Goal: Contribute content: Contribute content

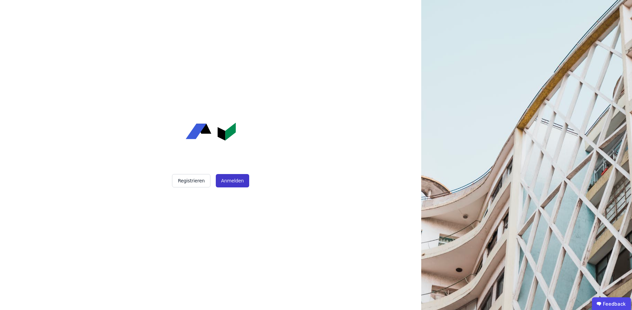
click at [238, 185] on button "Anmelden" at bounding box center [232, 180] width 33 height 13
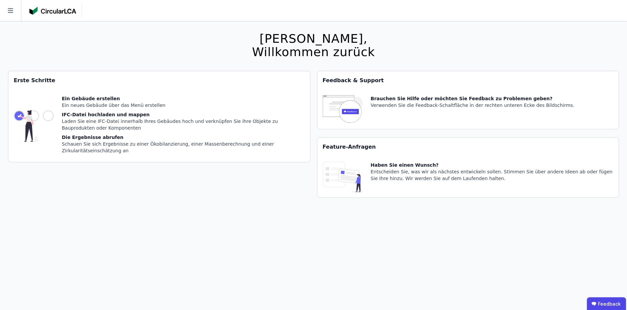
click at [14, 9] on icon at bounding box center [10, 10] width 21 height 21
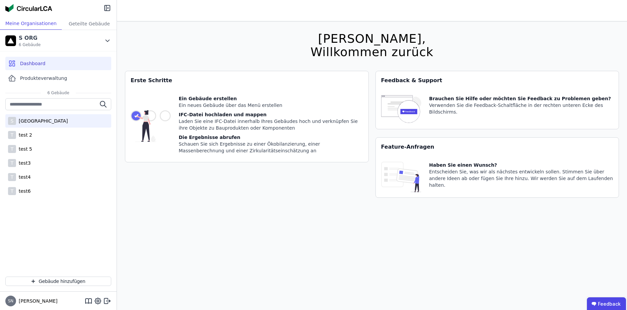
click at [40, 120] on div "Sima test Building" at bounding box center [42, 121] width 52 height 7
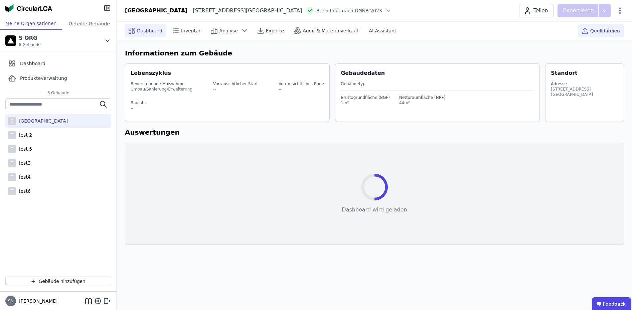
click at [615, 32] on span "Quelldateien" at bounding box center [606, 30] width 30 height 7
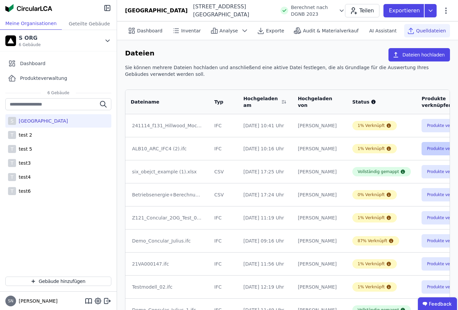
click at [425, 149] on button "Produkte verknüpfen" at bounding box center [446, 148] width 51 height 13
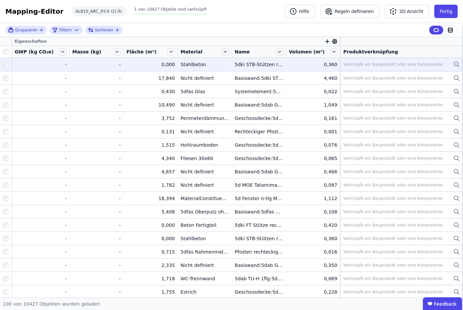
click at [395, 67] on div "Verknüpfe ein Bauprodukt oder eine Komponente" at bounding box center [401, 64] width 117 height 8
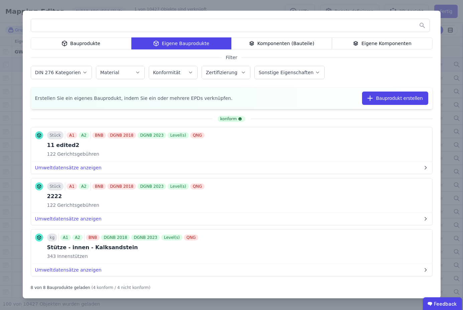
click at [79, 44] on div "Bauprodukte" at bounding box center [81, 43] width 101 height 12
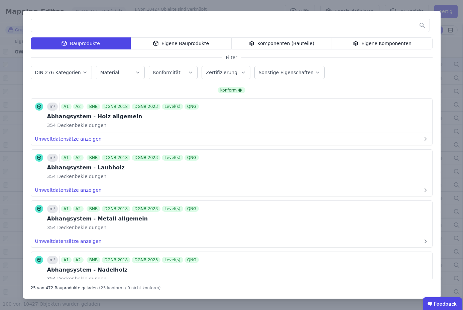
click at [143, 41] on div "Eigene Bauprodukte" at bounding box center [181, 43] width 101 height 12
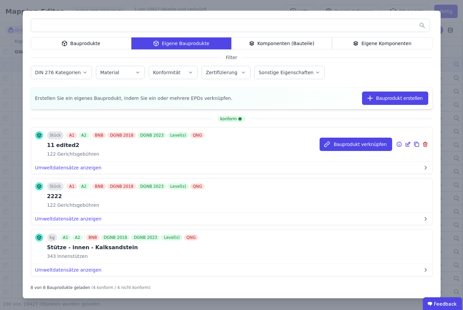
click at [407, 144] on icon at bounding box center [408, 143] width 3 height 3
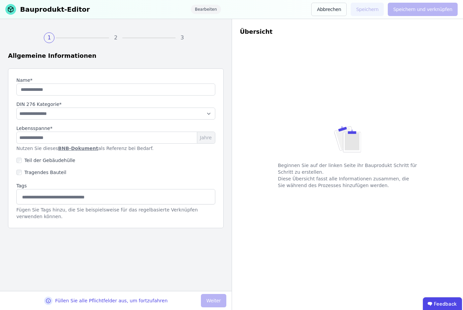
type input "**********"
select select "**********"
type input "*"
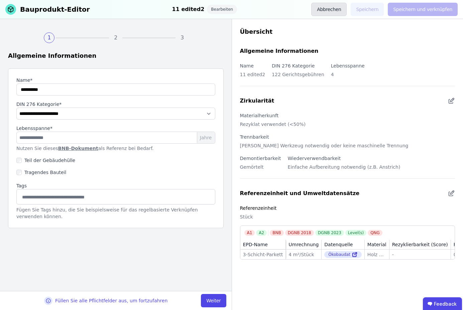
click at [339, 13] on button "Abbrechen" at bounding box center [328, 9] width 35 height 13
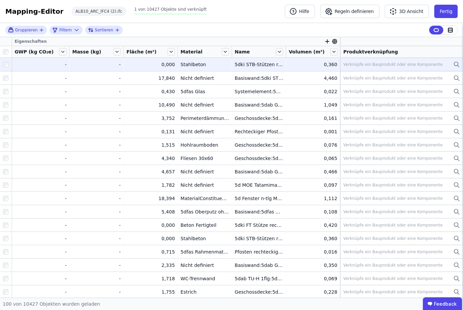
click at [391, 65] on div "Verknüpfe ein Bauprodukt oder eine Komponente" at bounding box center [392, 64] width 99 height 5
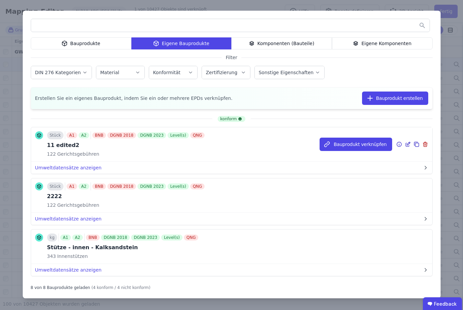
click at [405, 145] on icon at bounding box center [408, 144] width 6 height 8
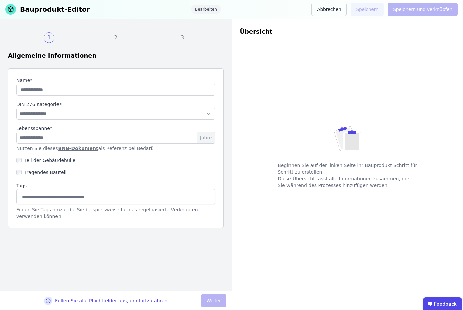
type input "**********"
select select "**********"
type input "*"
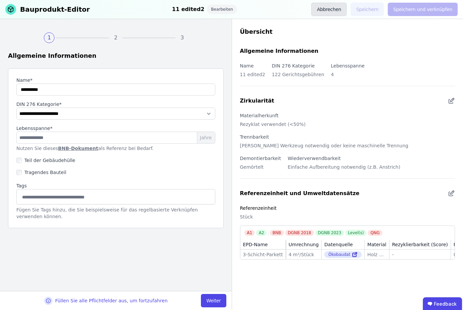
click at [339, 7] on button "Abbrechen" at bounding box center [328, 9] width 35 height 13
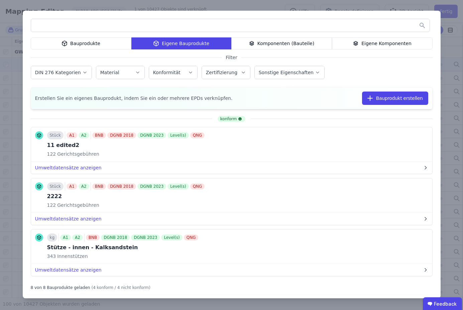
click at [413, 8] on div "Bauprodukte Eigene Bauprodukte Komponenten (Bauteile) Eigene Komponenten Filter…" at bounding box center [231, 155] width 463 height 310
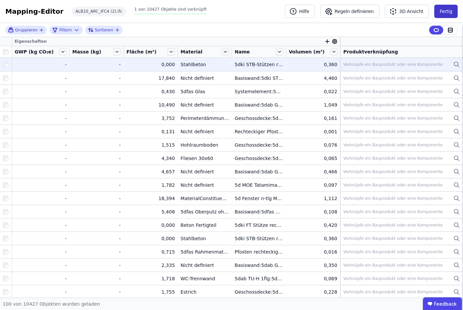
click at [439, 10] on button "Fertig" at bounding box center [445, 11] width 23 height 13
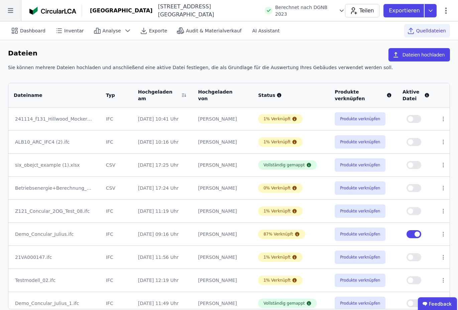
click at [12, 14] on icon at bounding box center [10, 10] width 21 height 21
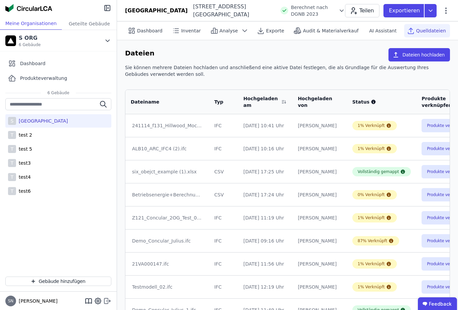
click at [108, 298] on icon at bounding box center [107, 301] width 8 height 8
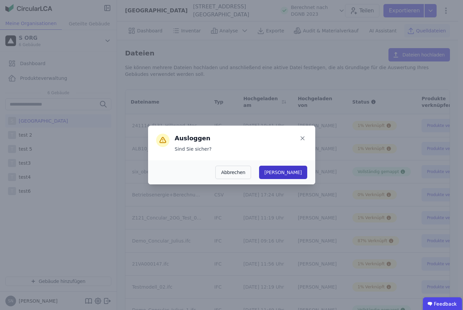
click at [298, 169] on button "Ja" at bounding box center [283, 172] width 48 height 13
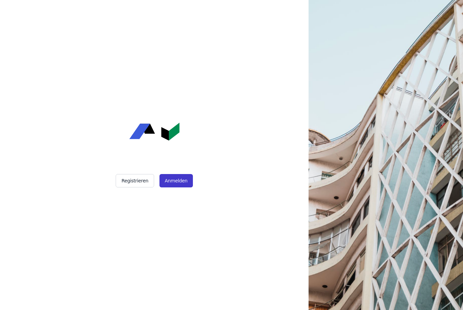
click at [181, 180] on button "Anmelden" at bounding box center [175, 180] width 33 height 13
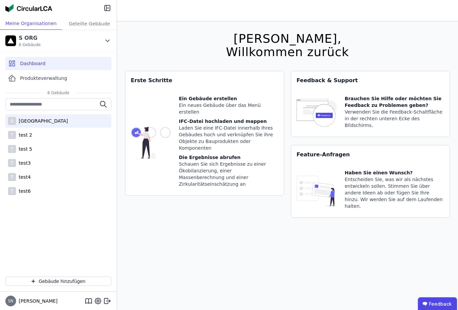
click at [18, 117] on div "S Sima test Building" at bounding box center [58, 120] width 106 height 13
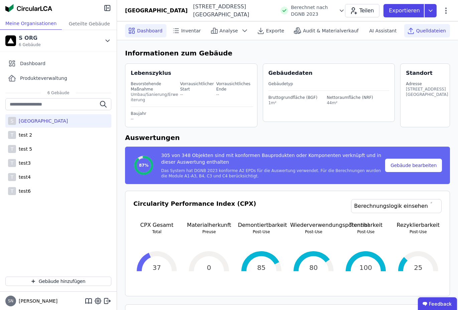
click at [432, 31] on span "Quelldateien" at bounding box center [431, 30] width 30 height 7
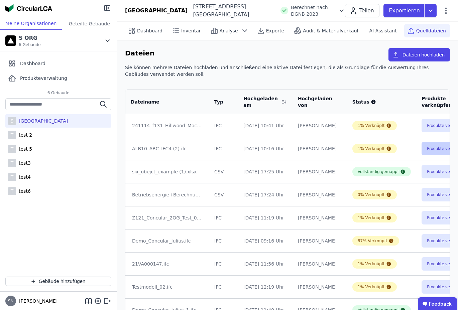
click at [425, 147] on button "Produkte verknüpfen" at bounding box center [446, 148] width 51 height 13
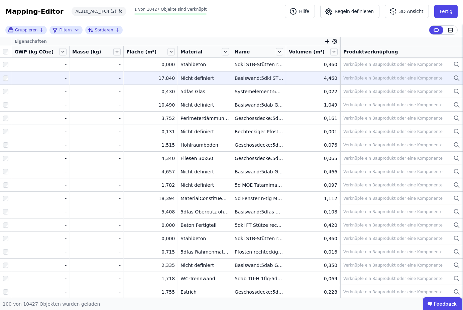
click at [371, 82] on td "Verknüpfe ein Bauprodukt oder eine Komponente Verknüpfe ein Bauprodukt oder ein…" at bounding box center [401, 77] width 123 height 13
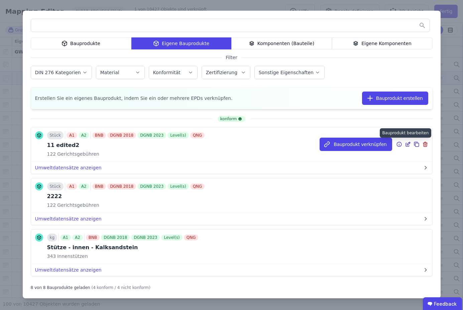
click at [407, 144] on icon at bounding box center [408, 143] width 3 height 3
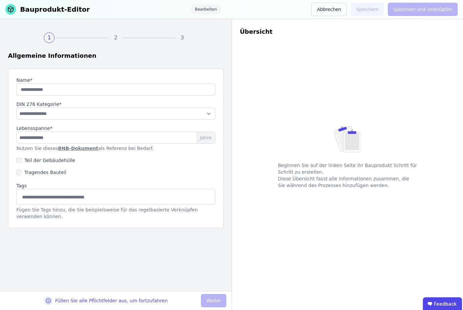
type input "**********"
type input "*"
select select "**********"
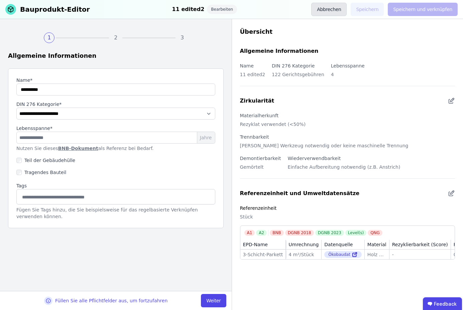
click at [332, 9] on button "Abbrechen" at bounding box center [328, 9] width 35 height 13
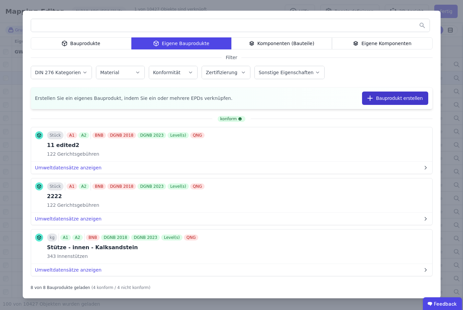
click at [396, 99] on button "Bauprodukt erstellen" at bounding box center [395, 98] width 66 height 13
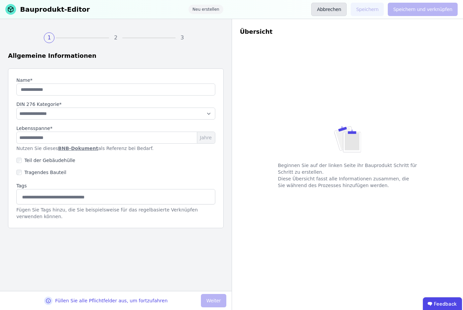
click at [337, 9] on button "Abbrechen" at bounding box center [328, 9] width 35 height 13
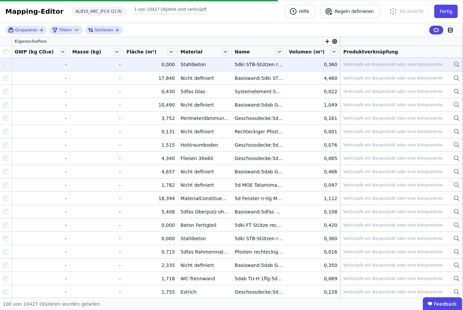
click at [402, 67] on div "Verknüpfe ein Bauprodukt oder eine Komponente" at bounding box center [401, 64] width 117 height 8
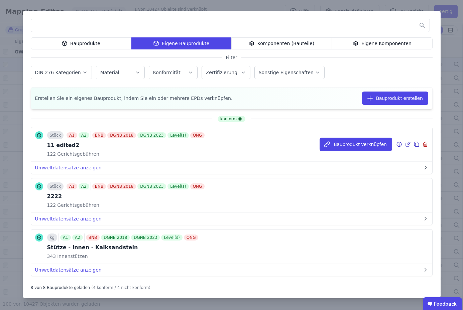
click at [405, 145] on icon at bounding box center [408, 144] width 6 height 8
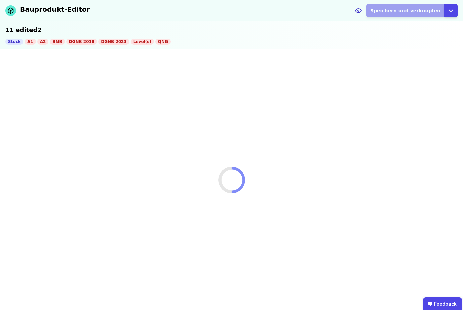
select select "**********"
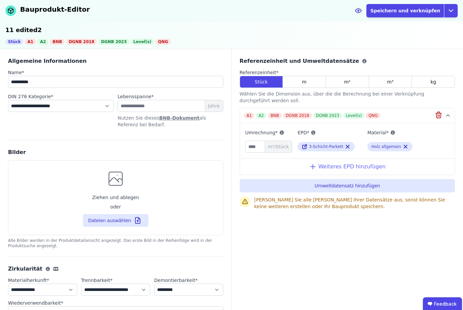
click at [340, 165] on div "Weiteres EPD hinzufügen" at bounding box center [347, 166] width 215 height 16
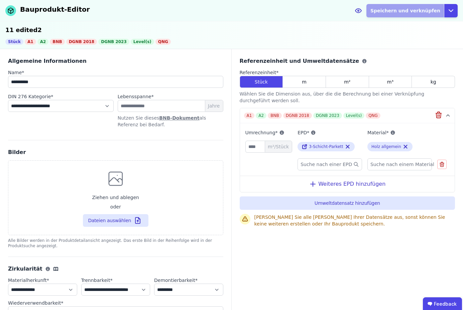
click at [315, 167] on span "Suche nach einer EPD" at bounding box center [326, 164] width 53 height 7
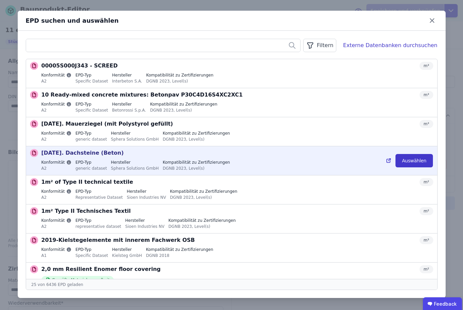
click at [413, 162] on button "Auswählen" at bounding box center [413, 160] width 37 height 13
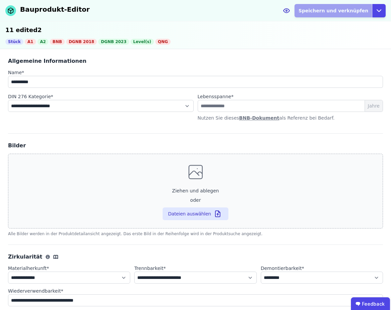
scroll to position [250, 0]
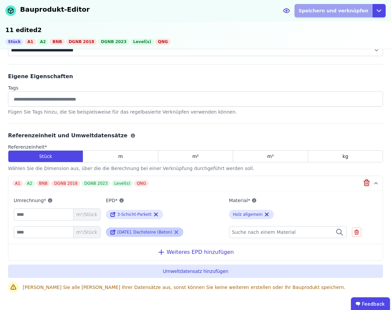
click at [173, 233] on icon at bounding box center [176, 232] width 6 height 8
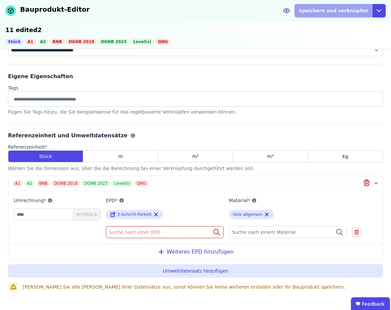
click at [169, 233] on div "Suche nach einer EPD" at bounding box center [165, 232] width 118 height 12
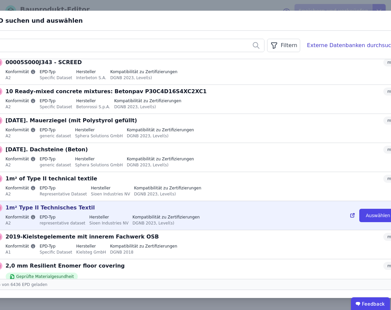
scroll to position [10, 0]
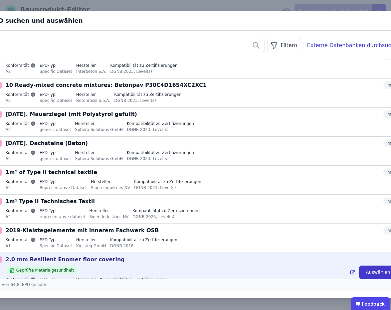
click at [363, 273] on button "Auswählen" at bounding box center [378, 272] width 37 height 13
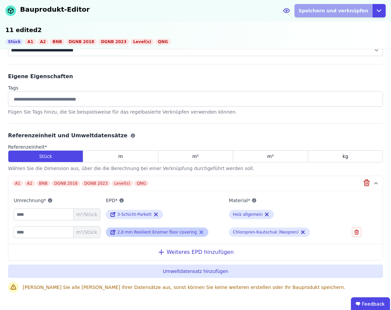
click at [199, 232] on icon at bounding box center [202, 232] width 6 height 8
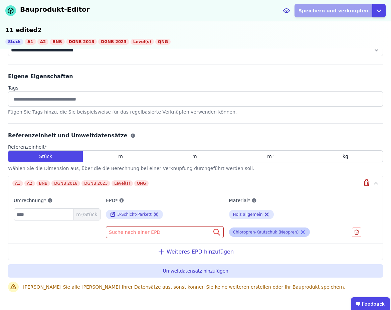
click at [300, 231] on icon at bounding box center [303, 232] width 6 height 8
click at [160, 233] on div "Suche nach einer EPD" at bounding box center [165, 232] width 118 height 12
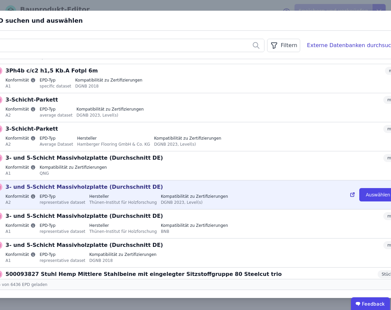
scroll to position [336, 0]
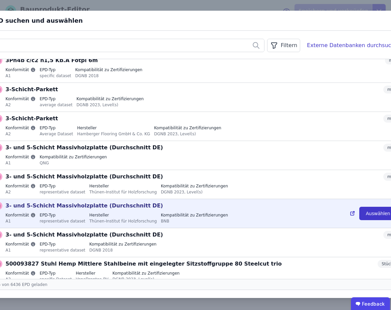
click at [375, 212] on button "Auswählen" at bounding box center [378, 213] width 37 height 13
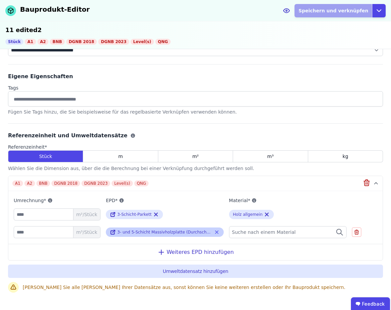
click at [216, 231] on icon at bounding box center [217, 232] width 3 height 3
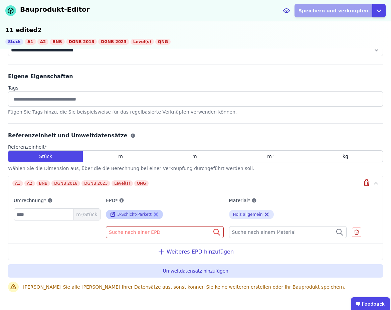
click at [156, 215] on icon at bounding box center [156, 215] width 6 height 8
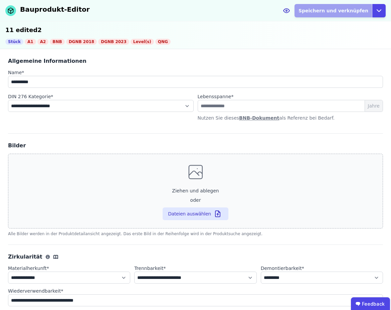
scroll to position [151, 0]
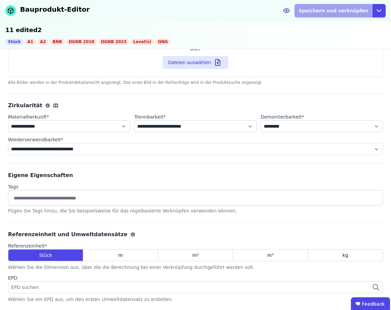
click at [143, 288] on div "EPD suchen" at bounding box center [195, 287] width 375 height 12
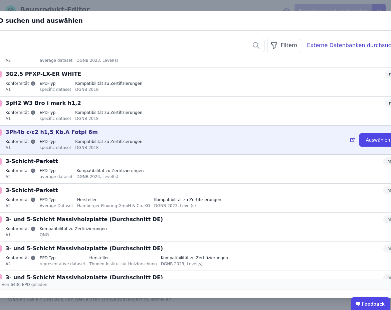
scroll to position [501, 0]
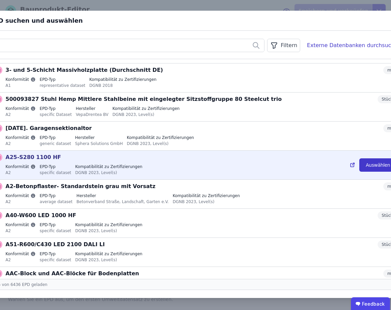
click at [368, 168] on button "Auswählen" at bounding box center [378, 164] width 37 height 13
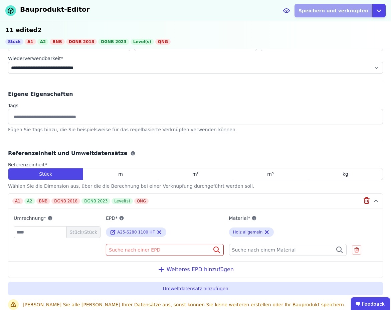
scroll to position [250, 0]
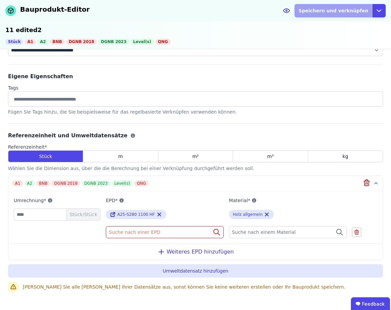
click at [181, 234] on div "Suche nach einer EPD" at bounding box center [165, 232] width 118 height 12
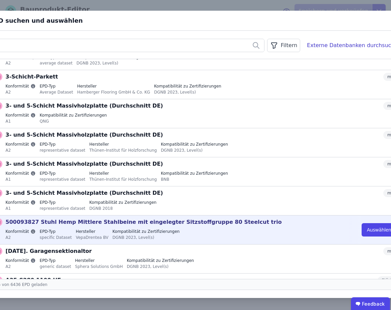
scroll to position [518, 0]
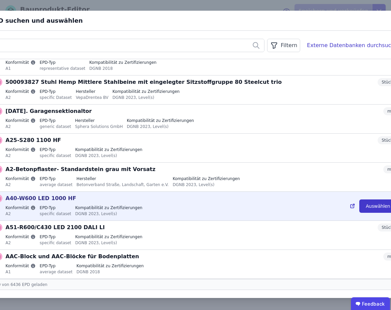
click at [364, 206] on button "Auswählen" at bounding box center [378, 206] width 37 height 13
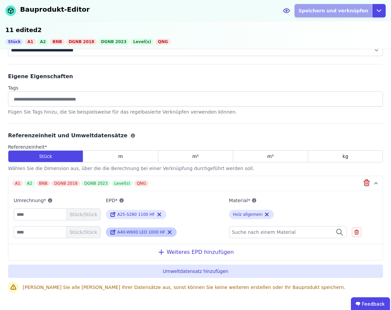
click at [136, 231] on span "A40-W600 LED 1000 HF" at bounding box center [141, 232] width 48 height 5
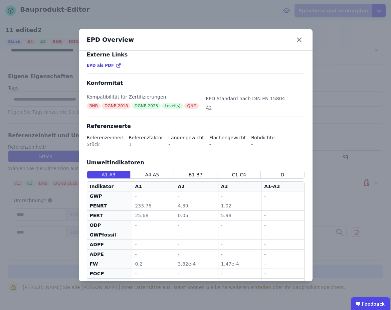
scroll to position [128, 0]
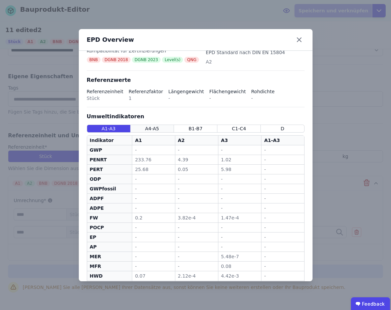
click at [153, 125] on span "A4-A5" at bounding box center [152, 128] width 14 height 7
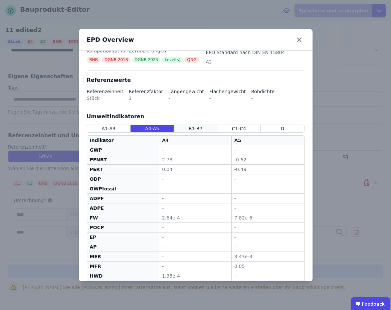
click at [189, 125] on span "B1-B7" at bounding box center [196, 128] width 14 height 7
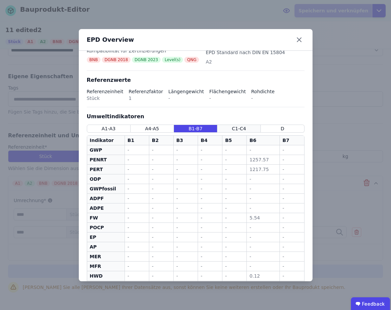
click at [228, 125] on div "C1-C4" at bounding box center [239, 129] width 43 height 8
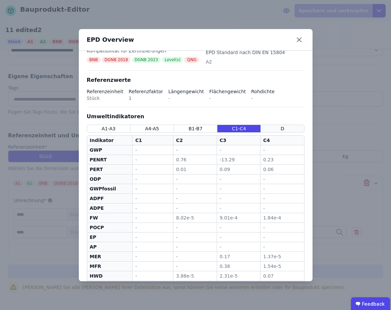
click at [276, 125] on div "D" at bounding box center [282, 129] width 43 height 8
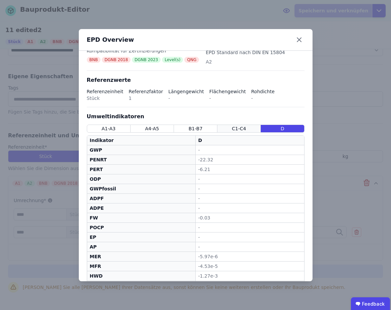
click at [234, 125] on span "C1-C4" at bounding box center [239, 128] width 14 height 7
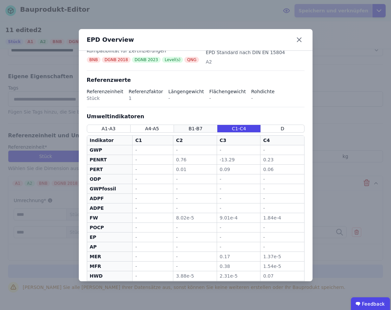
click at [185, 125] on div "B1-B7" at bounding box center [195, 129] width 43 height 8
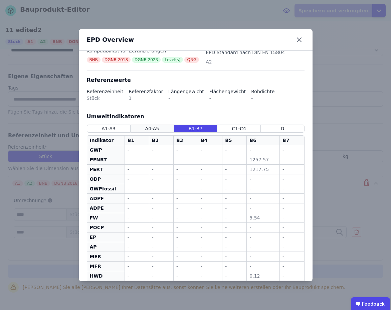
click at [161, 125] on div "A4-A5" at bounding box center [152, 129] width 43 height 8
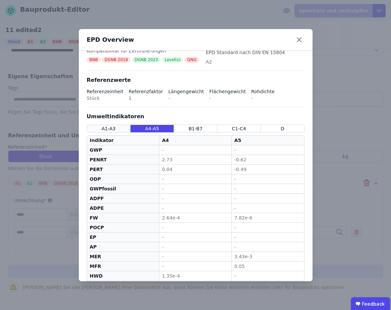
click at [111, 125] on span "A1-A3" at bounding box center [109, 128] width 14 height 7
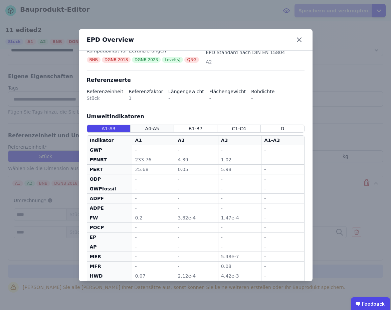
click at [161, 125] on div "A4-A5" at bounding box center [152, 129] width 43 height 8
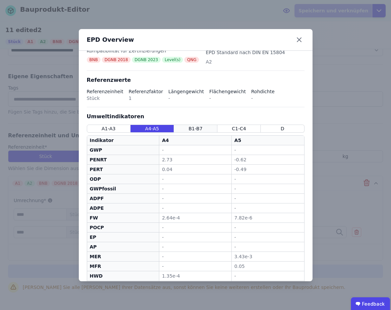
click at [190, 125] on span "B1-B7" at bounding box center [196, 128] width 14 height 7
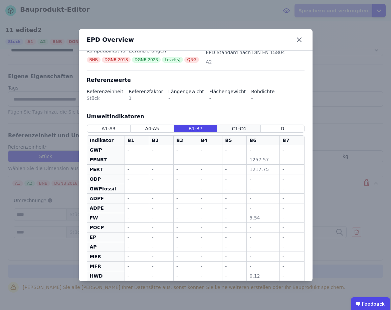
click at [243, 125] on div "C1-C4" at bounding box center [239, 129] width 43 height 8
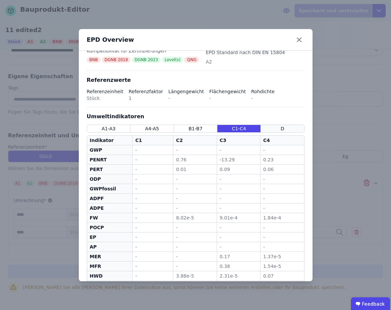
click at [270, 125] on div "D" at bounding box center [282, 129] width 43 height 8
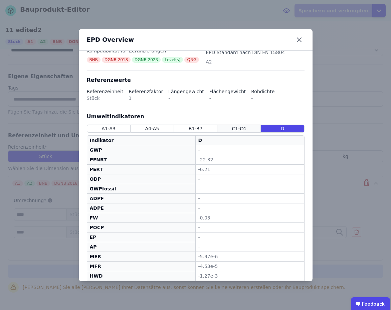
click at [234, 125] on span "C1-C4" at bounding box center [239, 128] width 14 height 7
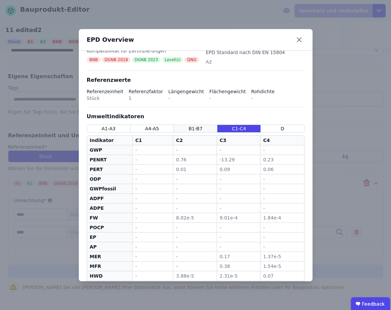
click at [208, 125] on div "B1-B7" at bounding box center [195, 129] width 43 height 8
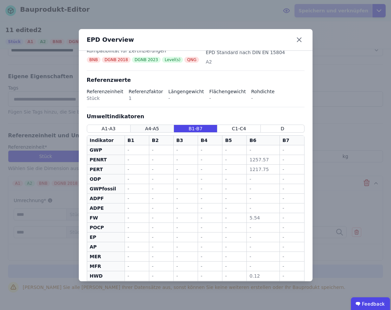
click at [157, 125] on span "A4-A5" at bounding box center [152, 128] width 14 height 7
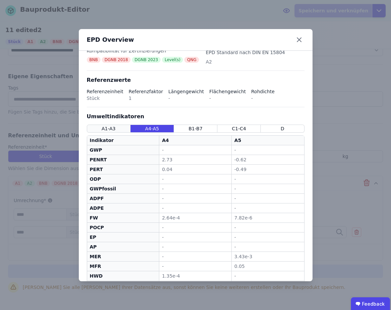
click at [99, 125] on div "A1-A3" at bounding box center [109, 129] width 44 height 8
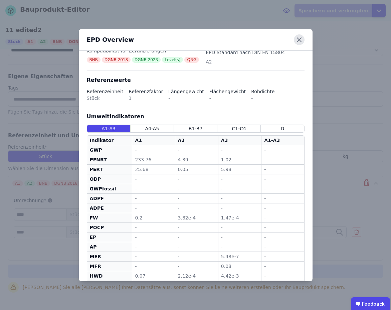
click at [298, 38] on icon at bounding box center [299, 40] width 4 height 4
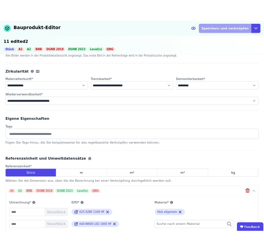
scroll to position [250, 0]
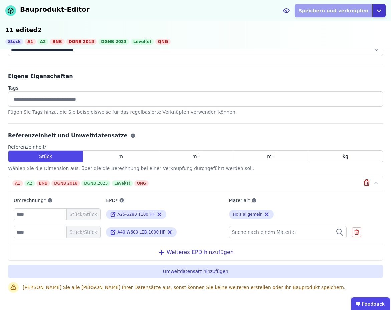
click at [379, 12] on icon "button" at bounding box center [379, 11] width 8 height 8
click at [186, 219] on div "EPD* A25-S280 1100 HF" at bounding box center [165, 209] width 118 height 24
click at [168, 231] on icon at bounding box center [169, 232] width 3 height 3
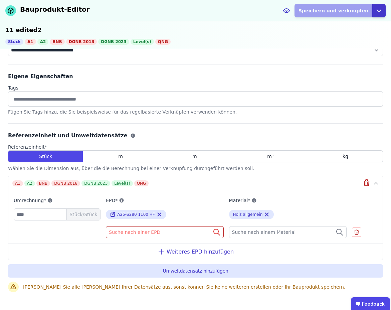
click at [378, 11] on icon "button" at bounding box center [379, 11] width 8 height 8
click at [340, 36] on div "Abbrechen" at bounding box center [349, 38] width 74 height 12
